Goal: Check status: Check status

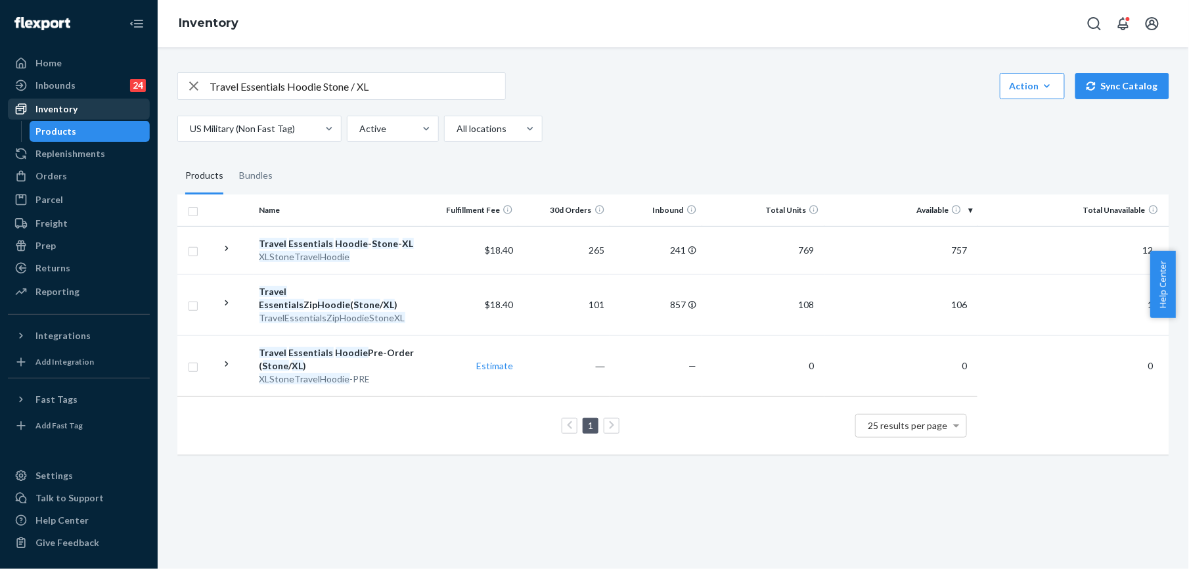
click at [66, 108] on div "Inventory" at bounding box center [56, 108] width 42 height 13
click at [67, 171] on div "Orders" at bounding box center [78, 176] width 139 height 18
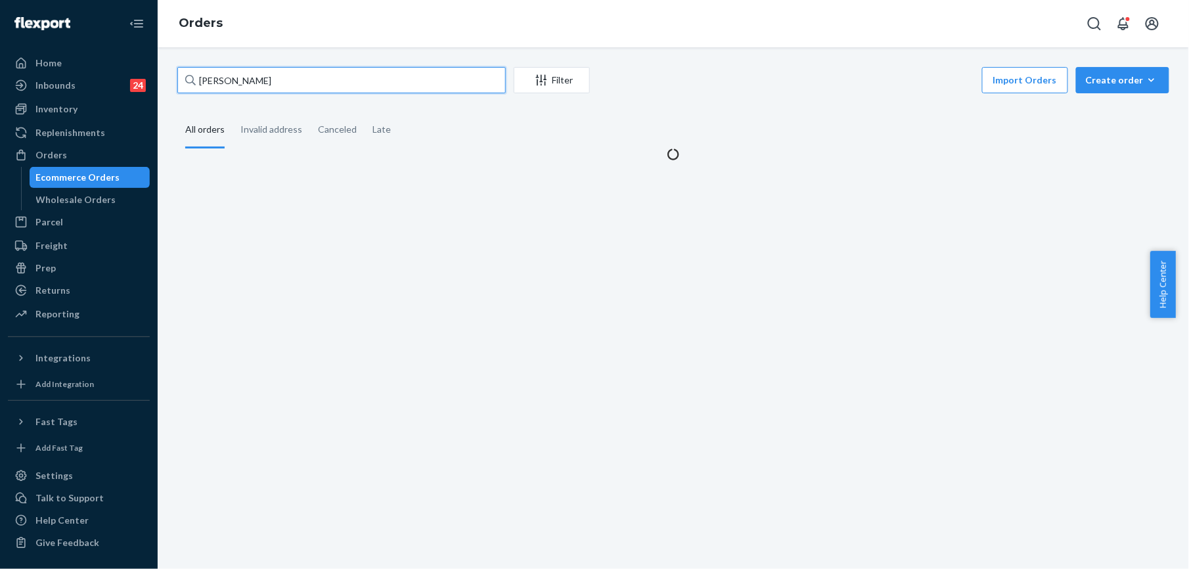
click at [243, 87] on input "[PERSON_NAME]" at bounding box center [341, 80] width 328 height 26
paste input "255147698"
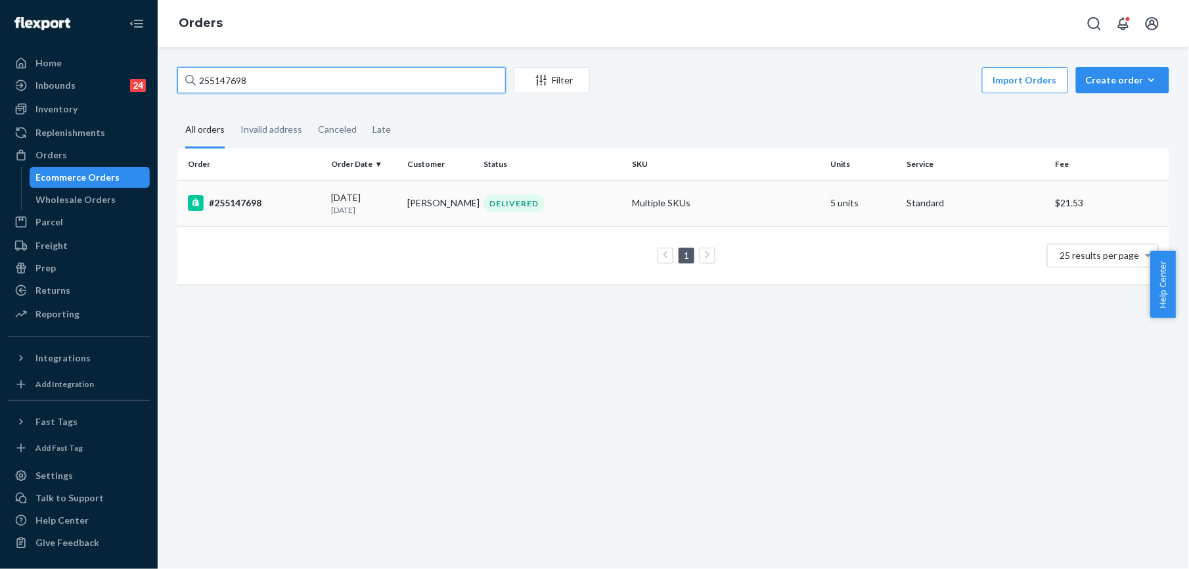
type input "255147698"
click at [234, 197] on div "#255147698" at bounding box center [254, 203] width 133 height 16
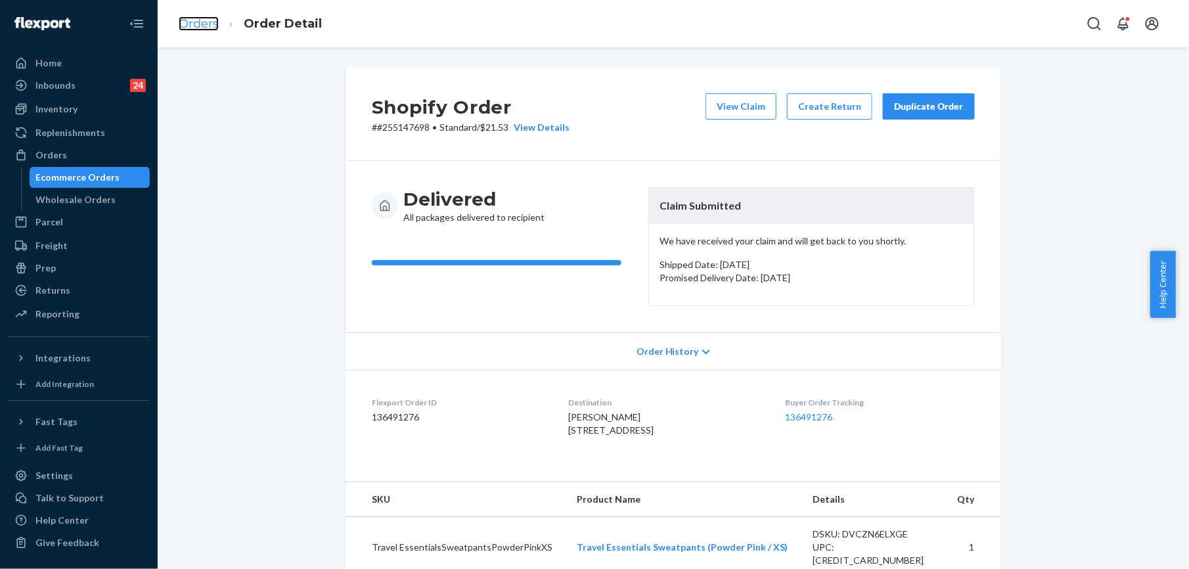
click at [200, 22] on link "Orders" at bounding box center [199, 23] width 40 height 14
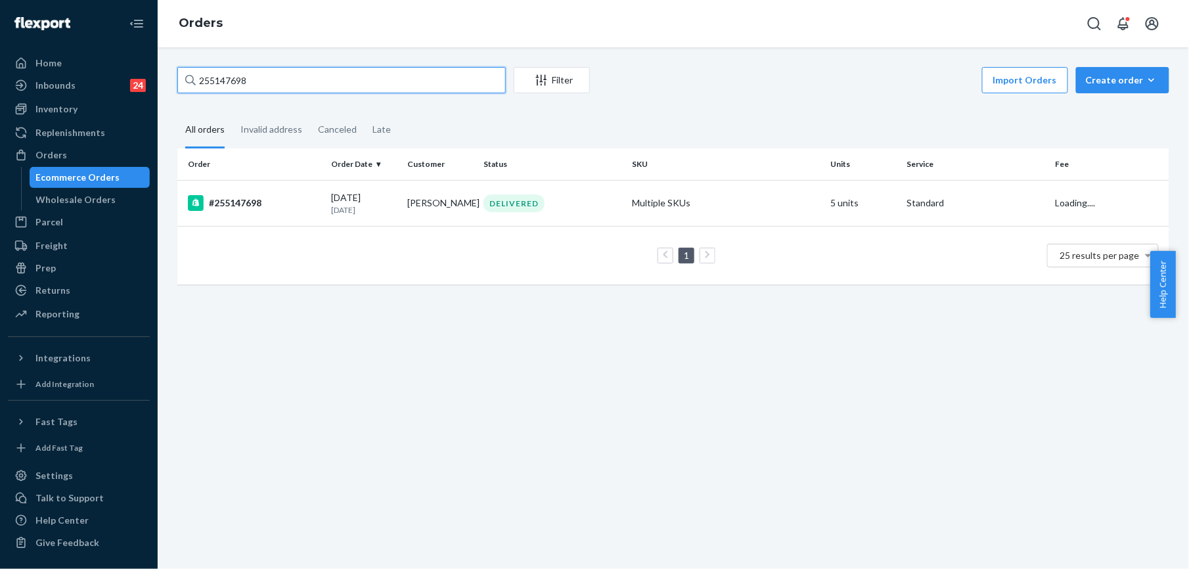
click at [284, 83] on input "255147698" at bounding box center [341, 80] width 328 height 26
paste input "9691"
type input "255196918"
click at [247, 208] on div "#255196918" at bounding box center [254, 203] width 133 height 16
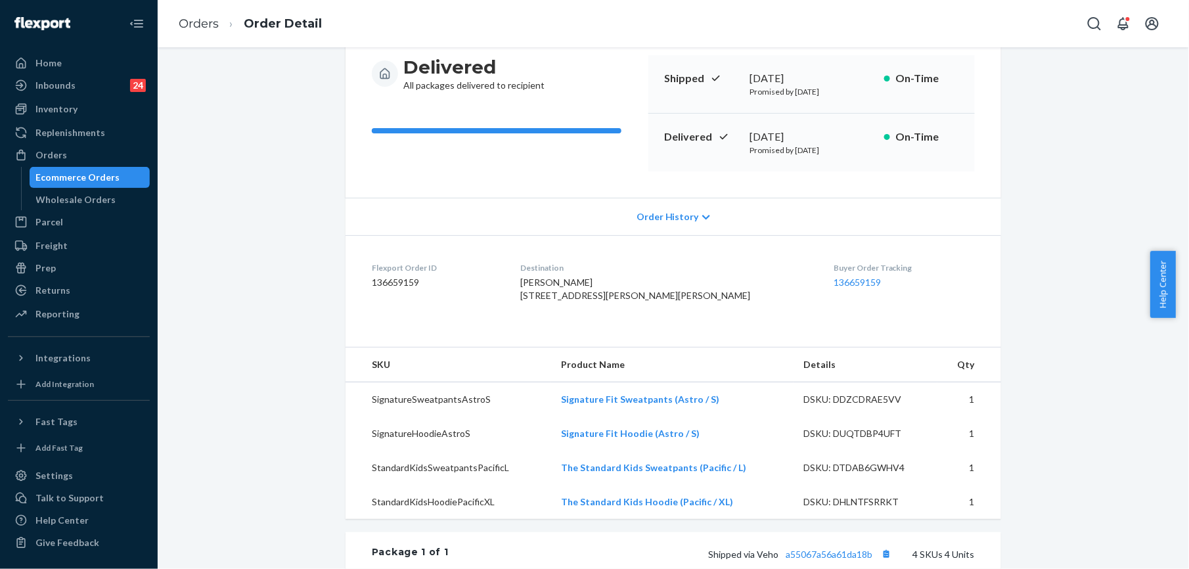
scroll to position [175, 0]
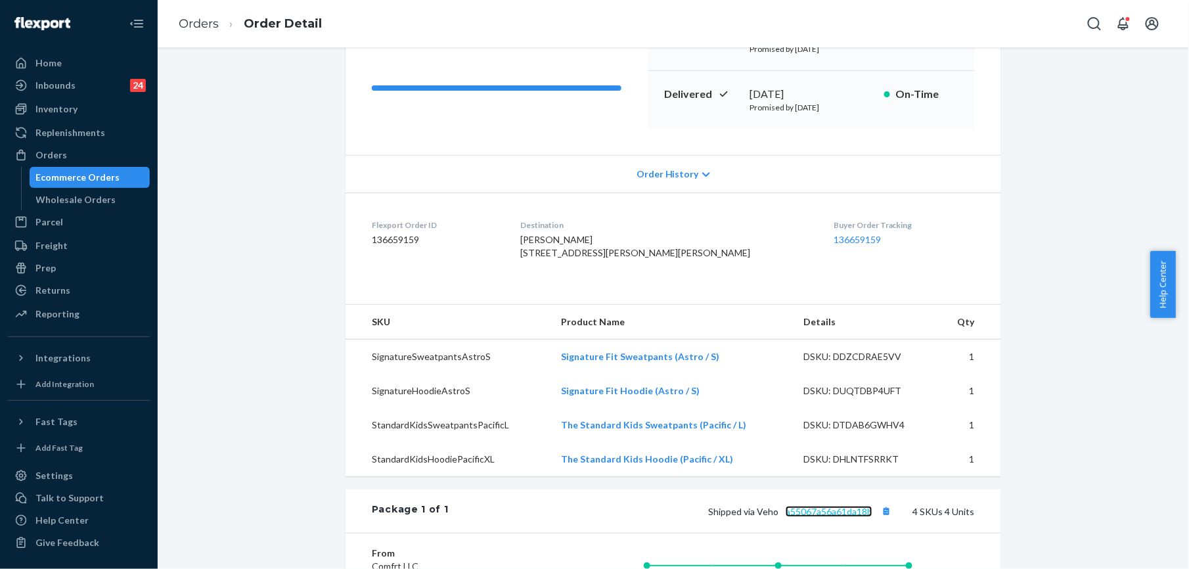
click at [799, 517] on link "a55067a56a61da18b" at bounding box center [828, 511] width 87 height 11
click at [198, 22] on link "Orders" at bounding box center [199, 23] width 40 height 14
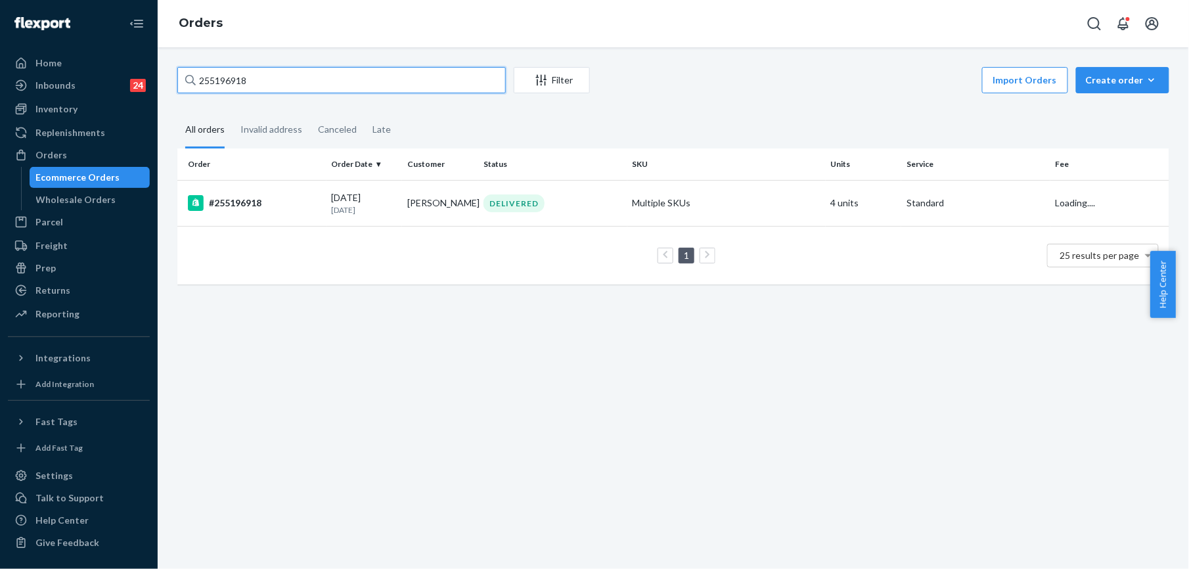
click at [236, 77] on input "255196918" at bounding box center [341, 80] width 328 height 26
paste input "[PERSON_NAME]"
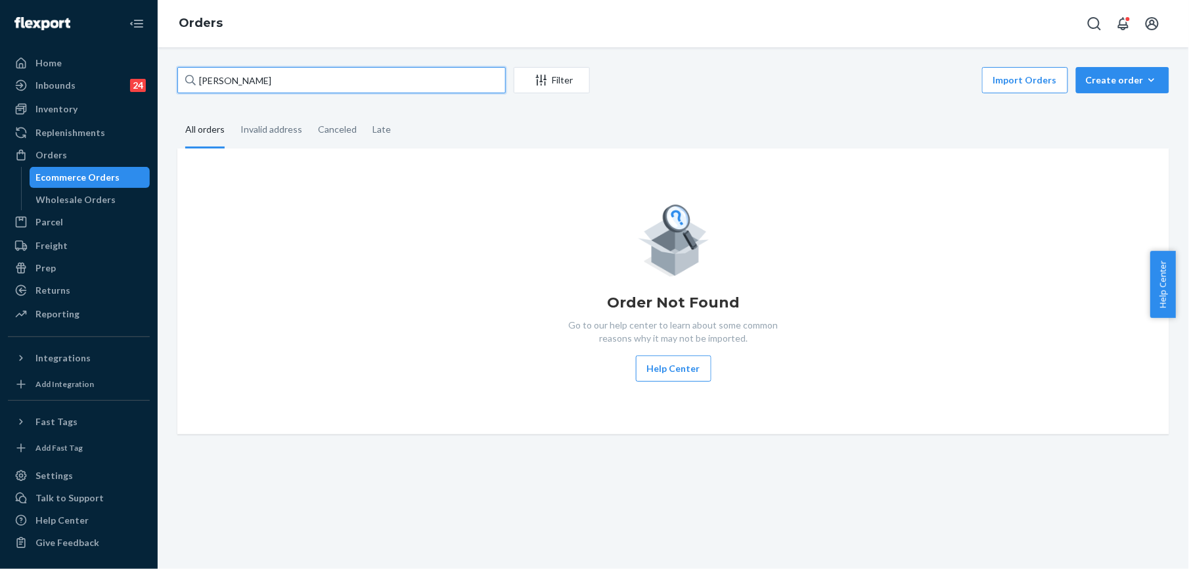
click at [221, 77] on input "[PERSON_NAME]" at bounding box center [341, 80] width 328 height 26
paste input "[PERSON_NAME]"
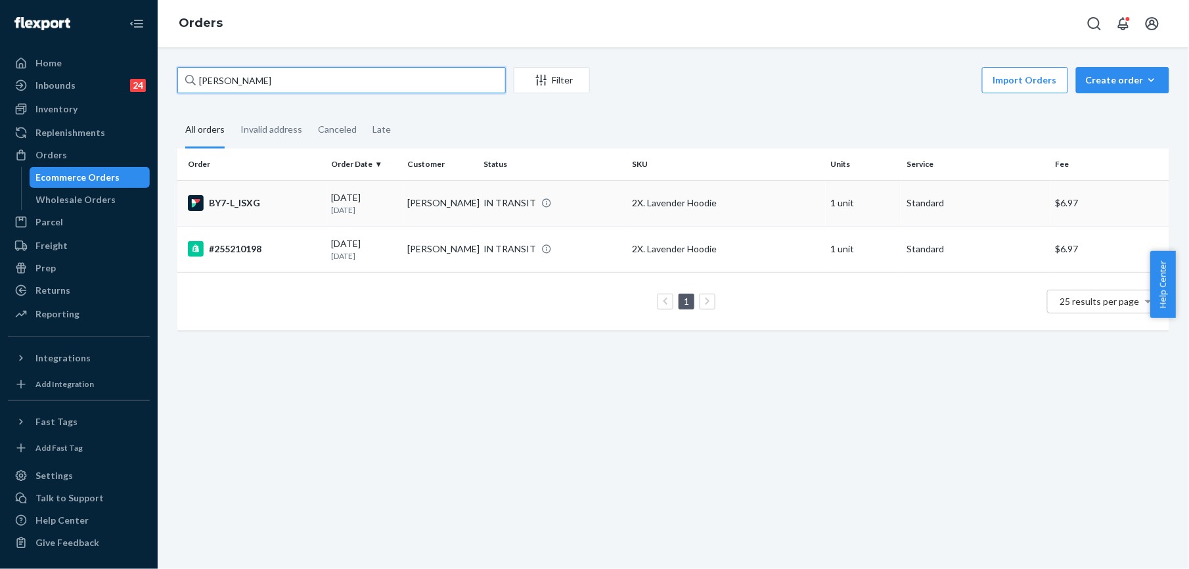
type input "[PERSON_NAME]"
click at [221, 217] on td "BY7-L_ISXG" at bounding box center [251, 203] width 149 height 46
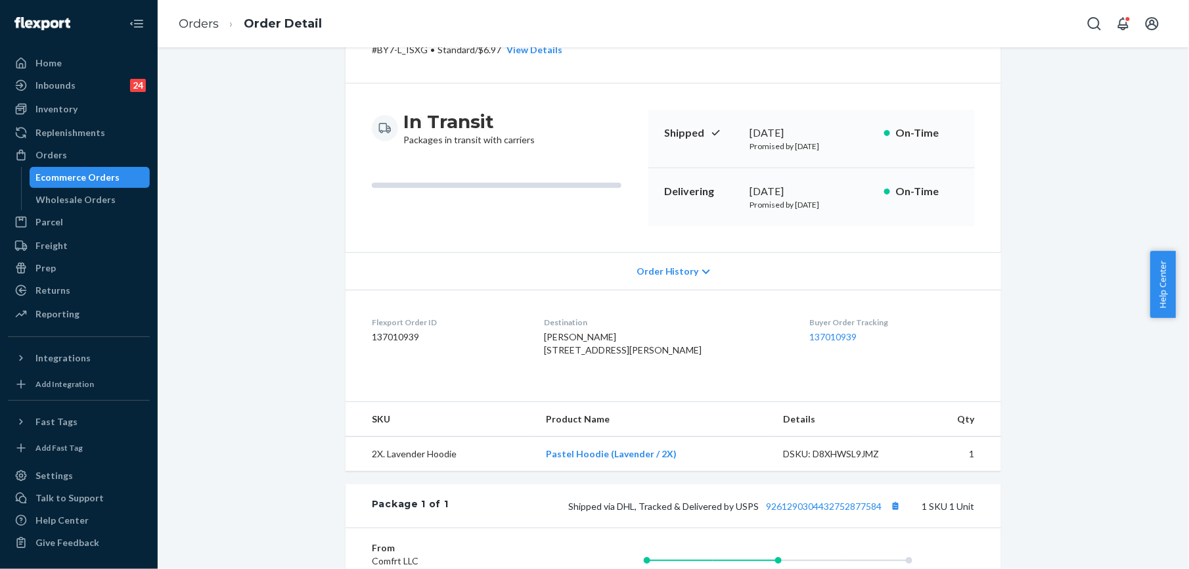
scroll to position [175, 0]
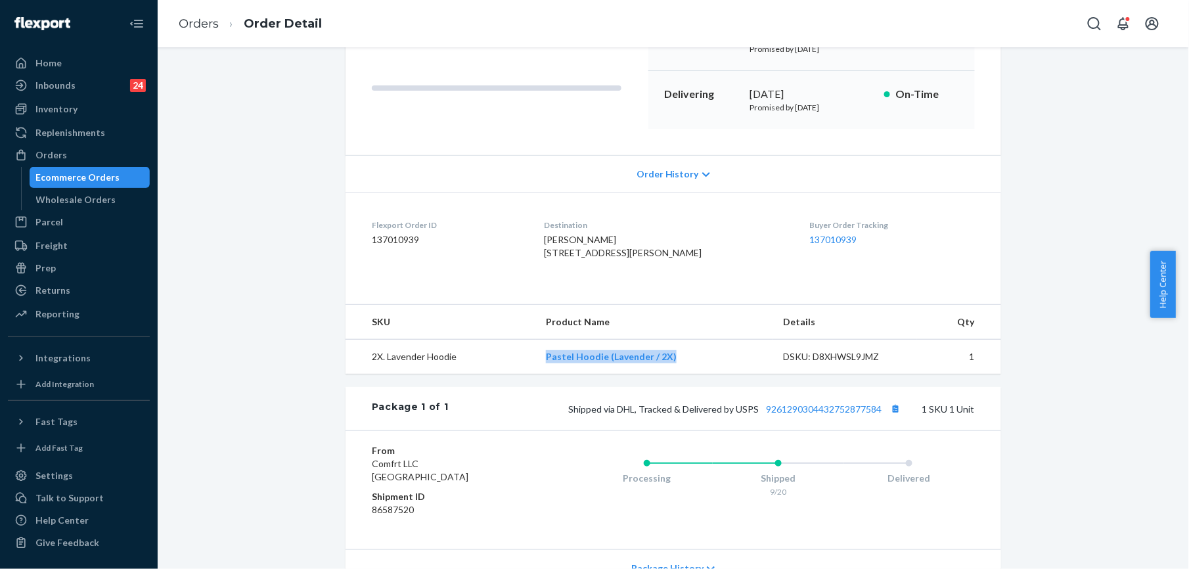
drag, startPoint x: 542, startPoint y: 395, endPoint x: 668, endPoint y: 398, distance: 126.1
click at [668, 374] on td "Pastel Hoodie (Lavender / 2X)" at bounding box center [653, 357] width 237 height 35
copy link "Pastel Hoodie (Lavender / 2X)"
drag, startPoint x: 732, startPoint y: 449, endPoint x: 875, endPoint y: 452, distance: 143.9
click at [875, 414] on span "Shipped via DHL, Tracked & Delivered by USPS 9261290304432752877584" at bounding box center [736, 408] width 336 height 11
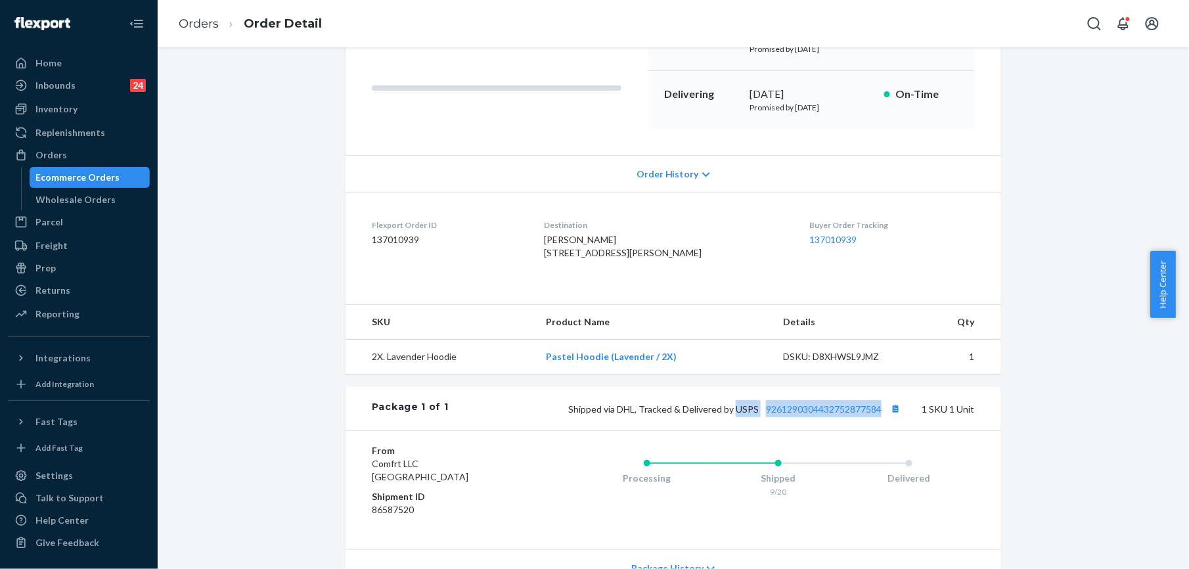
copy span "USPS 9261290304432752877584"
